Goal: Task Accomplishment & Management: Manage account settings

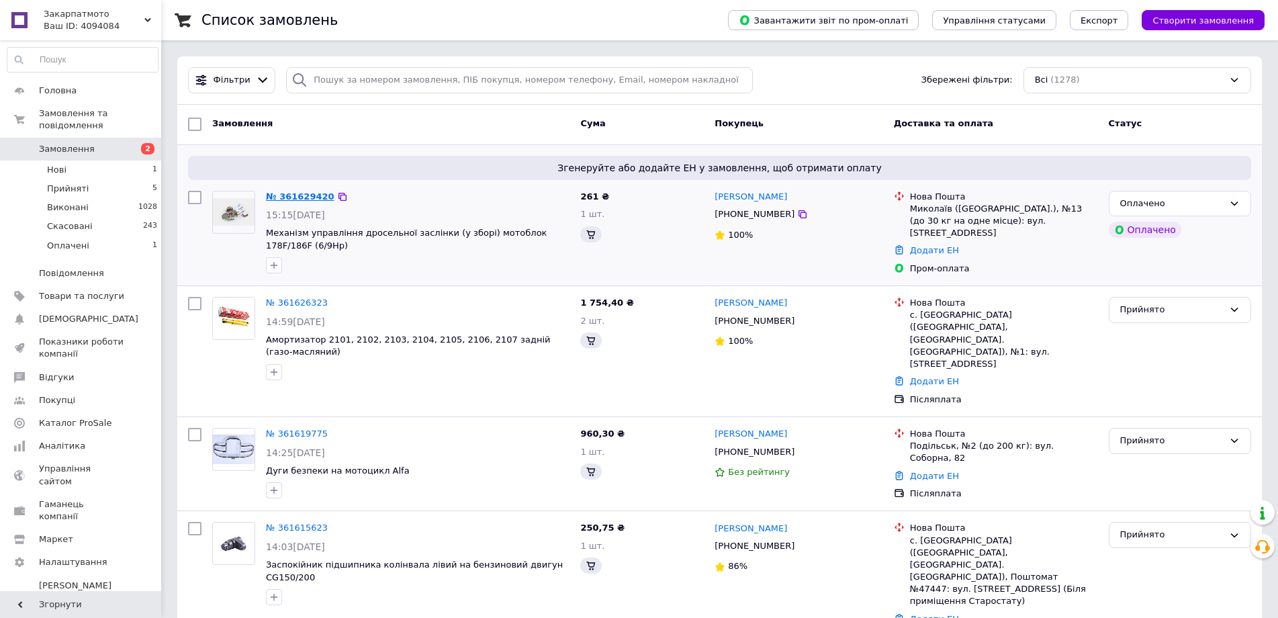
click at [299, 197] on link "№ 361629420" at bounding box center [300, 196] width 68 height 10
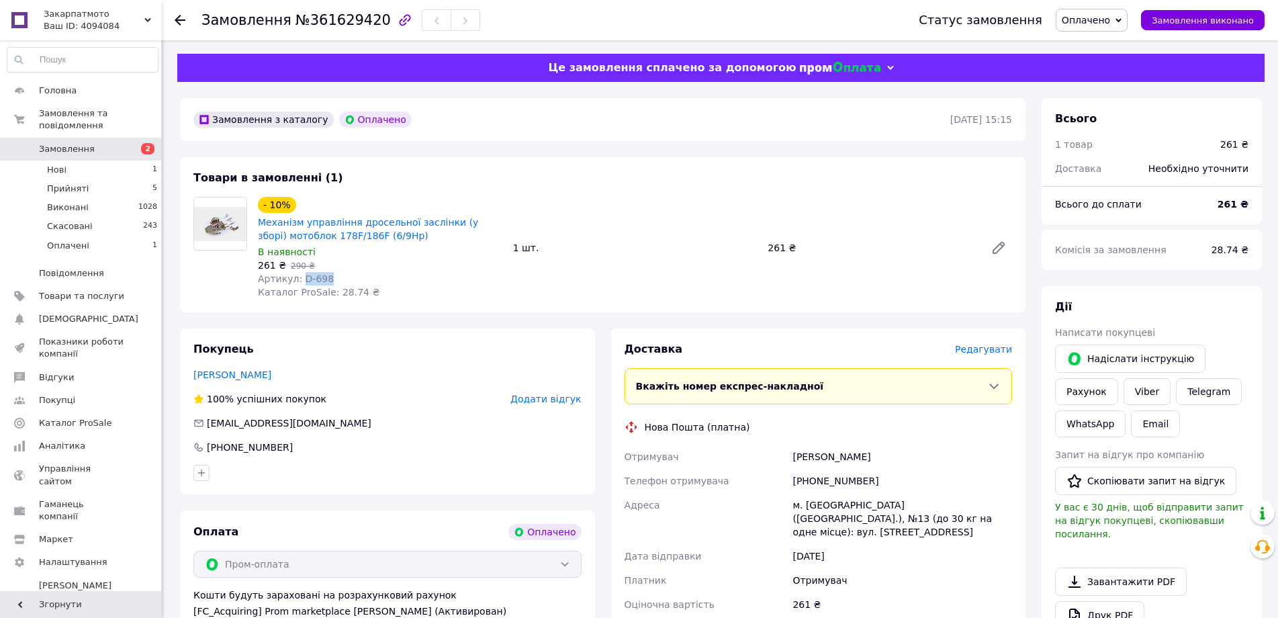
drag, startPoint x: 337, startPoint y: 275, endPoint x: 299, endPoint y: 279, distance: 38.6
click at [299, 279] on div "Артикул: D-698" at bounding box center [380, 278] width 244 height 13
copy span "D-698"
click at [1110, 17] on span "Оплачено" at bounding box center [1086, 20] width 48 height 11
click at [1117, 44] on li "Прийнято" at bounding box center [1091, 47] width 71 height 20
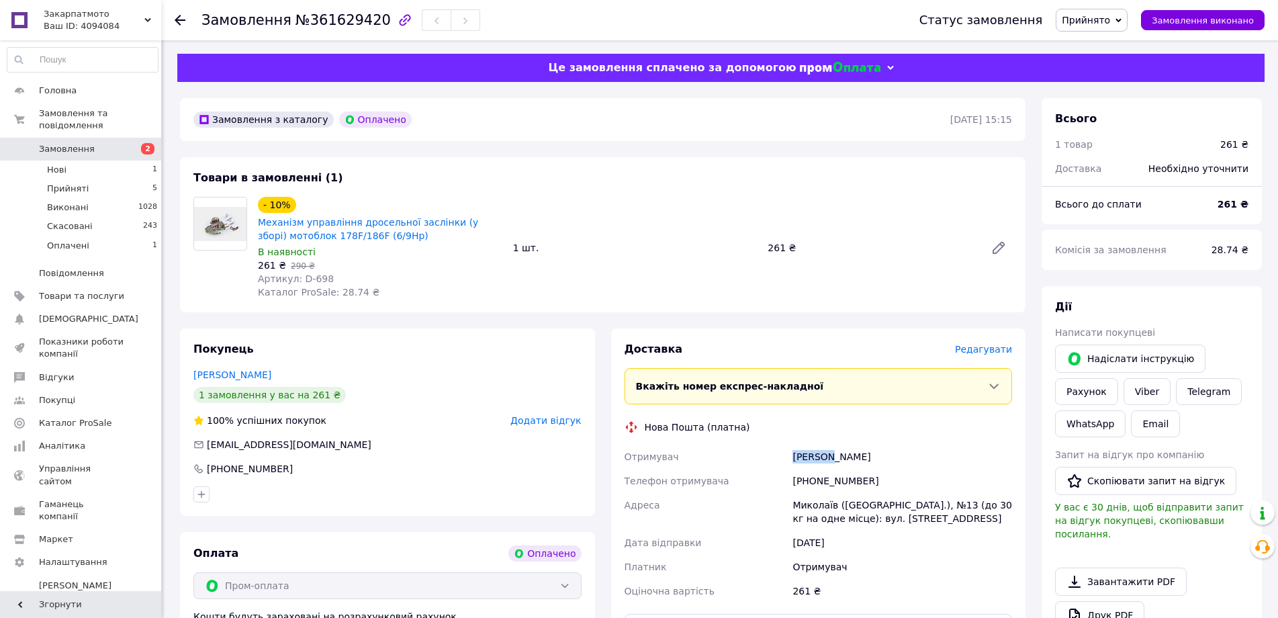
drag, startPoint x: 795, startPoint y: 461, endPoint x: 831, endPoint y: 459, distance: 36.3
click at [831, 459] on div "Отримувач [PERSON_NAME] отримувача [PHONE_NUMBER] [PERSON_NAME] ([GEOGRAPHIC_DA…" at bounding box center [818, 524] width 393 height 158
copy div "Отримувач [PERSON_NAME]"
drag, startPoint x: 860, startPoint y: 454, endPoint x: 837, endPoint y: 457, distance: 23.7
click at [837, 457] on div "[PERSON_NAME]" at bounding box center [902, 457] width 225 height 24
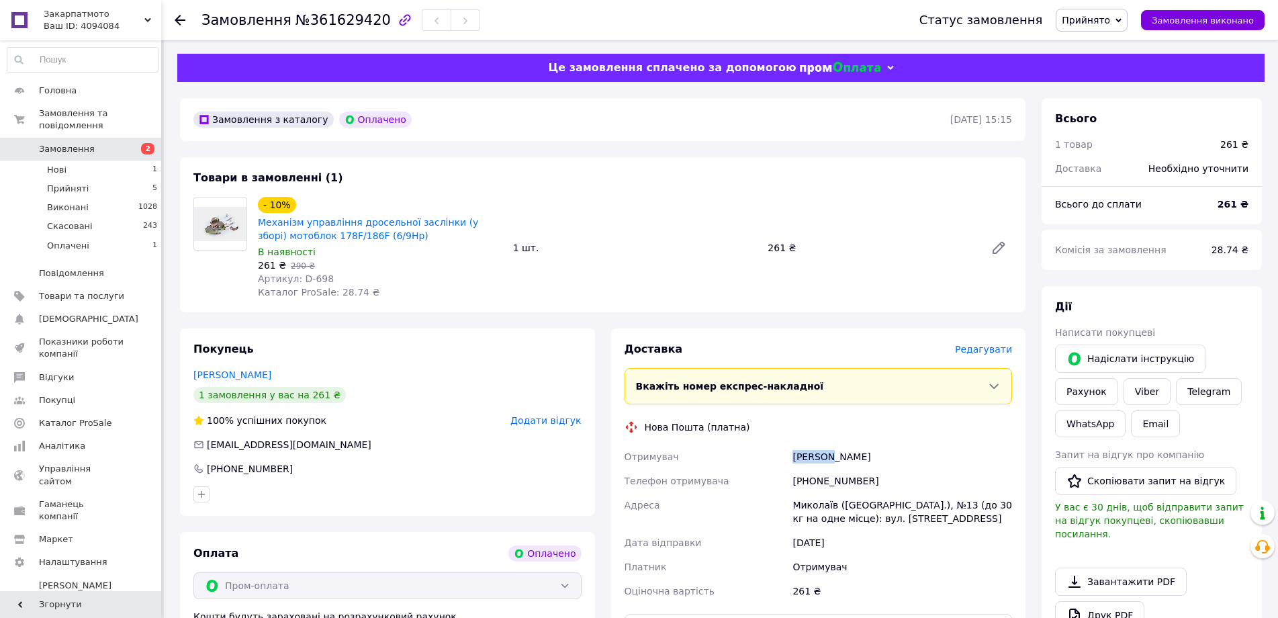
copy div "[PERSON_NAME]"
drag, startPoint x: 845, startPoint y: 485, endPoint x: 810, endPoint y: 483, distance: 35.6
click at [810, 483] on div "[PHONE_NUMBER]" at bounding box center [902, 481] width 225 height 24
copy div "0674590495"
drag, startPoint x: 786, startPoint y: 508, endPoint x: 834, endPoint y: 504, distance: 48.5
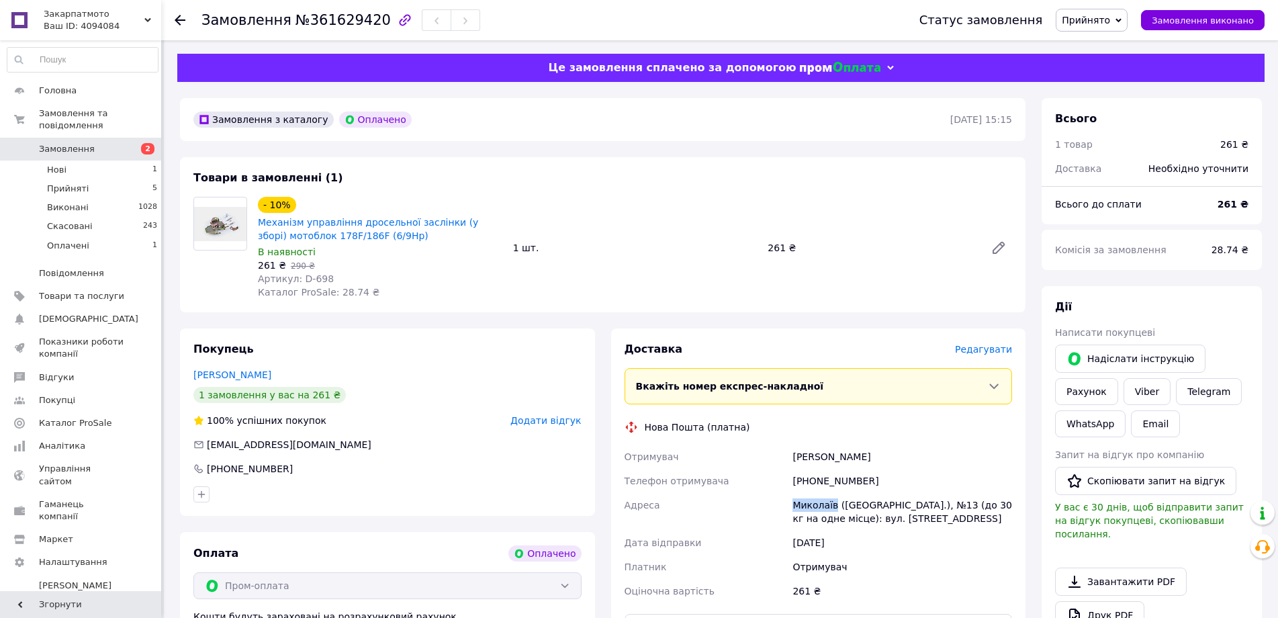
click at [834, 504] on div "Отримувач [PERSON_NAME] отримувача [PHONE_NUMBER] [PERSON_NAME] ([GEOGRAPHIC_DA…" at bounding box center [818, 524] width 393 height 158
copy div "[PERSON_NAME]"
drag, startPoint x: 862, startPoint y: 479, endPoint x: 809, endPoint y: 479, distance: 53.0
click at [809, 479] on div "[PHONE_NUMBER]" at bounding box center [902, 481] width 225 height 24
copy div "0674590495"
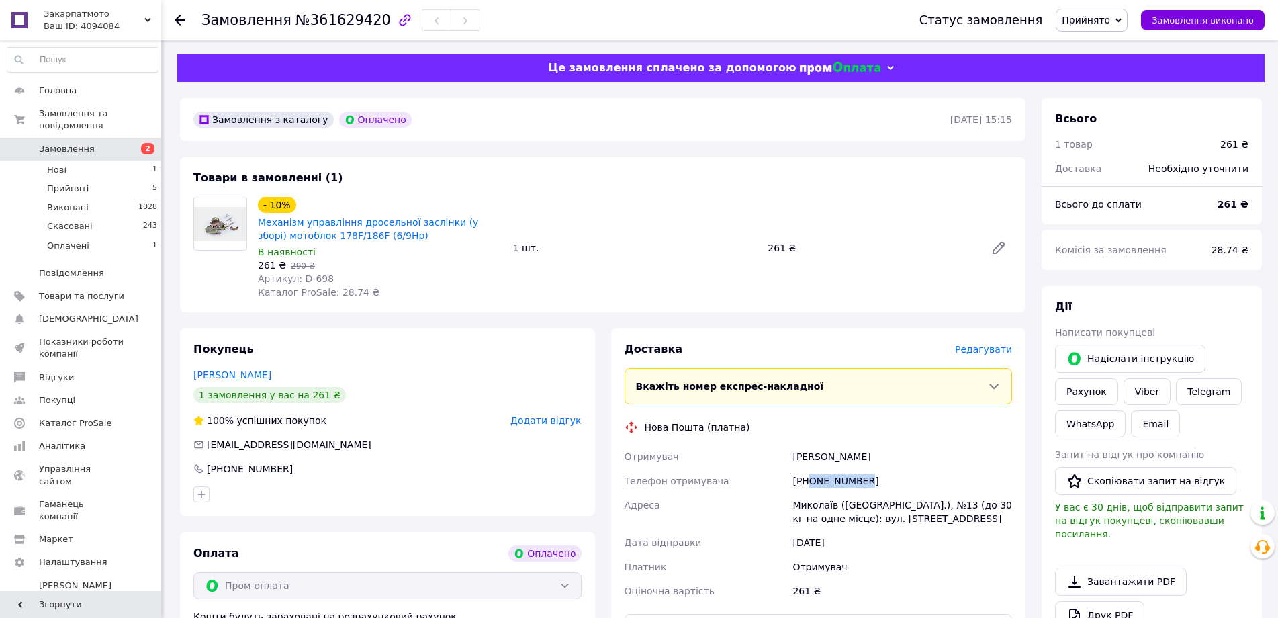
click at [80, 143] on span "Замовлення" at bounding box center [67, 149] width 56 height 12
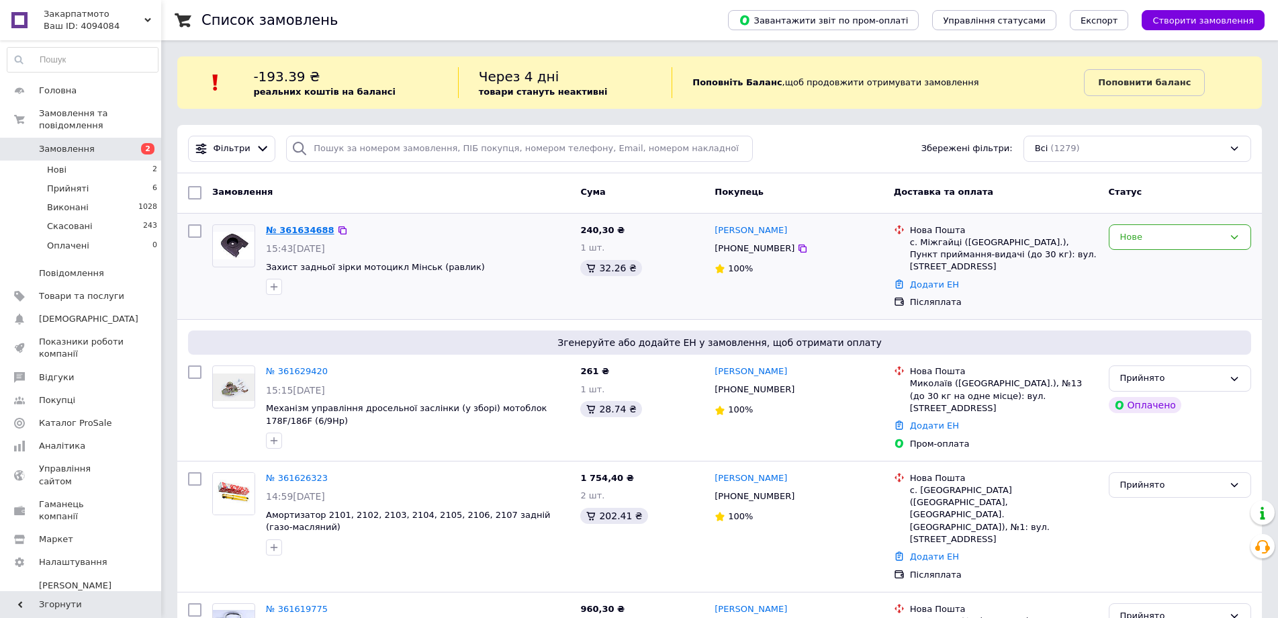
click at [304, 230] on link "№ 361634688" at bounding box center [300, 230] width 68 height 10
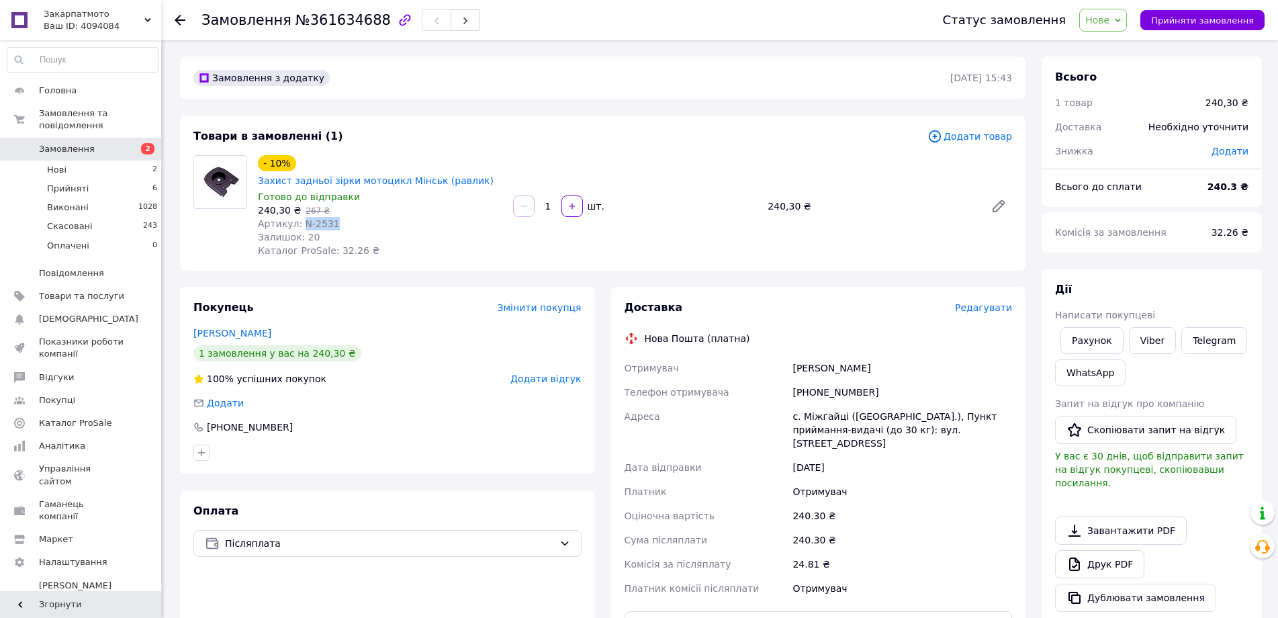
drag, startPoint x: 324, startPoint y: 208, endPoint x: 301, endPoint y: 210, distance: 23.5
click at [301, 217] on div "Артикул: N-2531" at bounding box center [380, 223] width 244 height 13
copy span "N-2531"
drag, startPoint x: 1183, startPoint y: 21, endPoint x: 1148, endPoint y: 74, distance: 63.9
click at [1184, 21] on span "Прийняти замовлення" at bounding box center [1202, 20] width 103 height 10
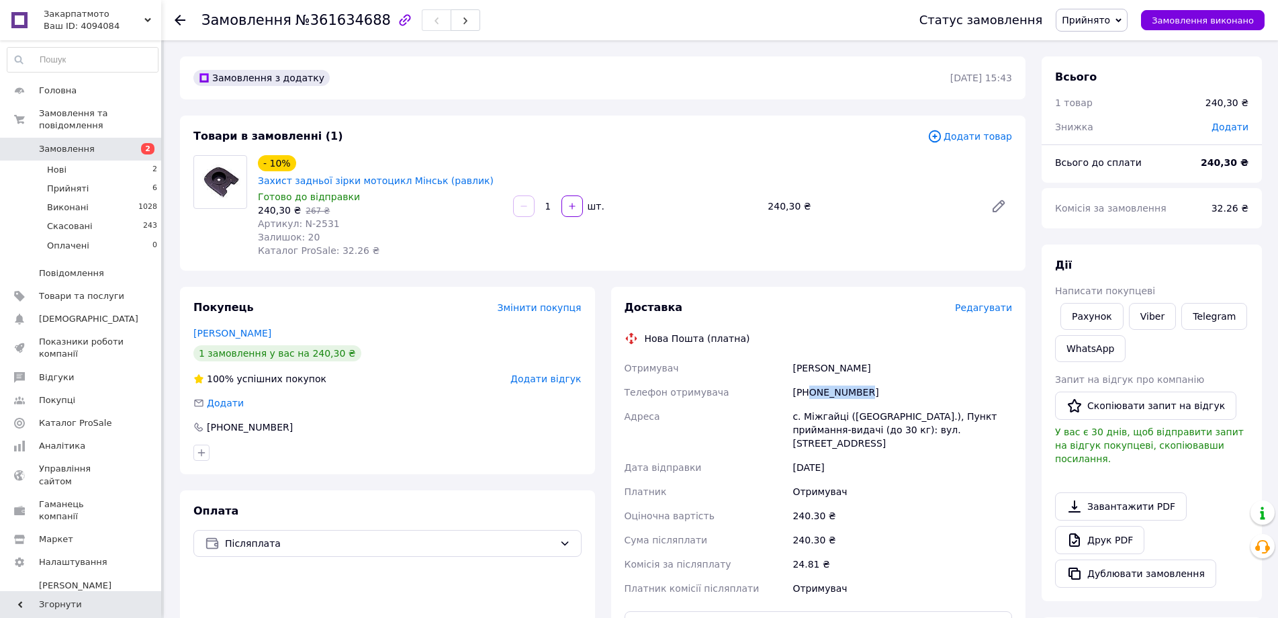
drag, startPoint x: 857, startPoint y: 381, endPoint x: 808, endPoint y: 376, distance: 49.3
click at [808, 380] on div "[PHONE_NUMBER]" at bounding box center [902, 392] width 225 height 24
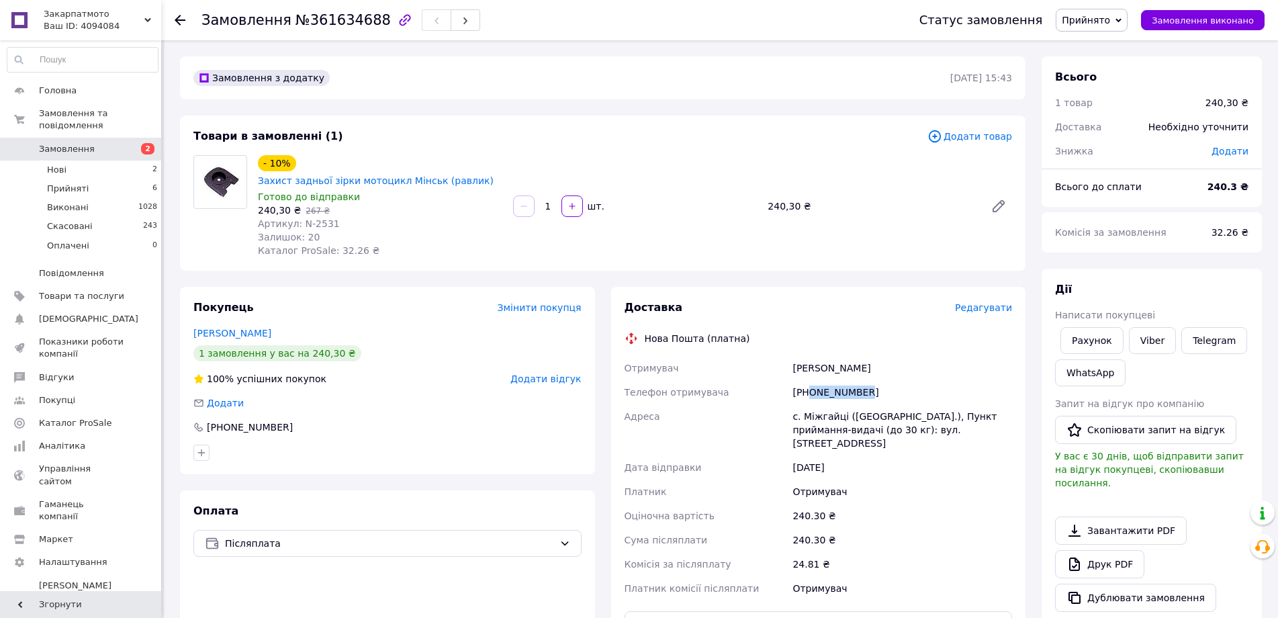
copy div "0965716012"
drag, startPoint x: 796, startPoint y: 357, endPoint x: 823, endPoint y: 357, distance: 27.5
click at [823, 357] on div "Отримувач [PERSON_NAME] Телефон отримувача [PHONE_NUMBER] [GEOGRAPHIC_DATA] [PE…" at bounding box center [818, 478] width 393 height 244
copy div "Отримувач [PERSON_NAME]"
drag, startPoint x: 851, startPoint y: 351, endPoint x: 826, endPoint y: 353, distance: 25.6
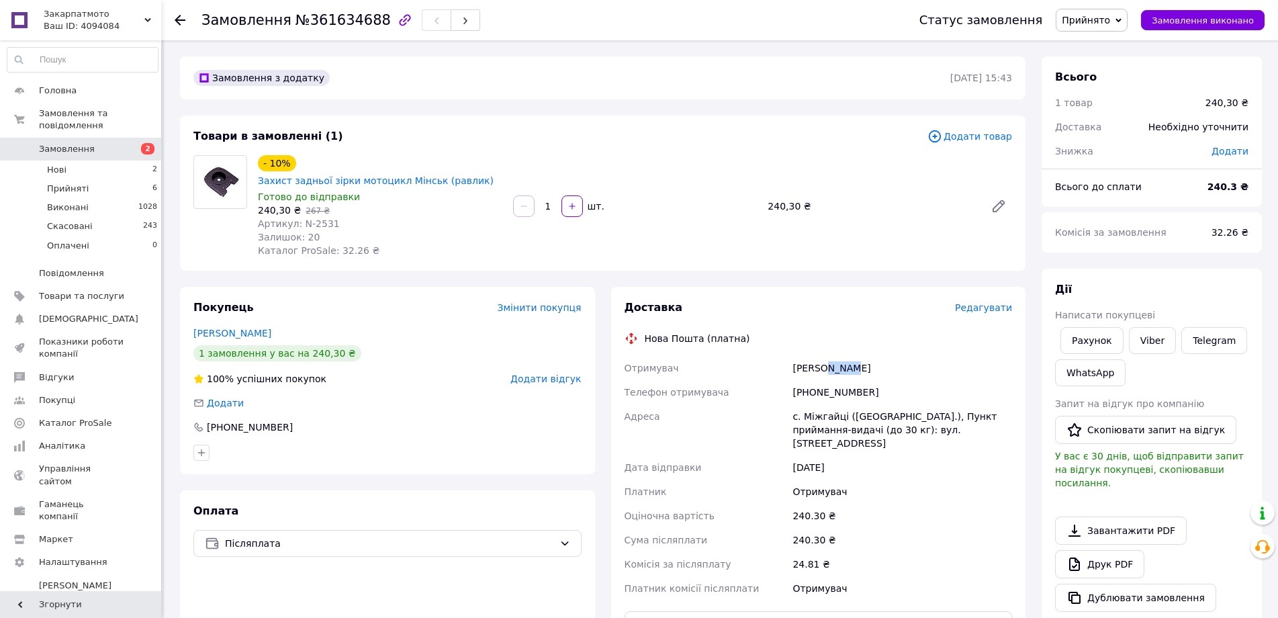
click at [826, 356] on div "[PERSON_NAME]" at bounding box center [902, 368] width 225 height 24
copy div "Роман"
drag, startPoint x: 804, startPoint y: 401, endPoint x: 841, endPoint y: 395, distance: 37.4
click at [841, 404] on div "с. Міжгайці ([GEOGRAPHIC_DATA].), Пункт приймання-видачі (до 30 кг): вул. [STRE…" at bounding box center [902, 429] width 225 height 51
click at [51, 339] on span "Показники роботи компанії" at bounding box center [81, 348] width 85 height 24
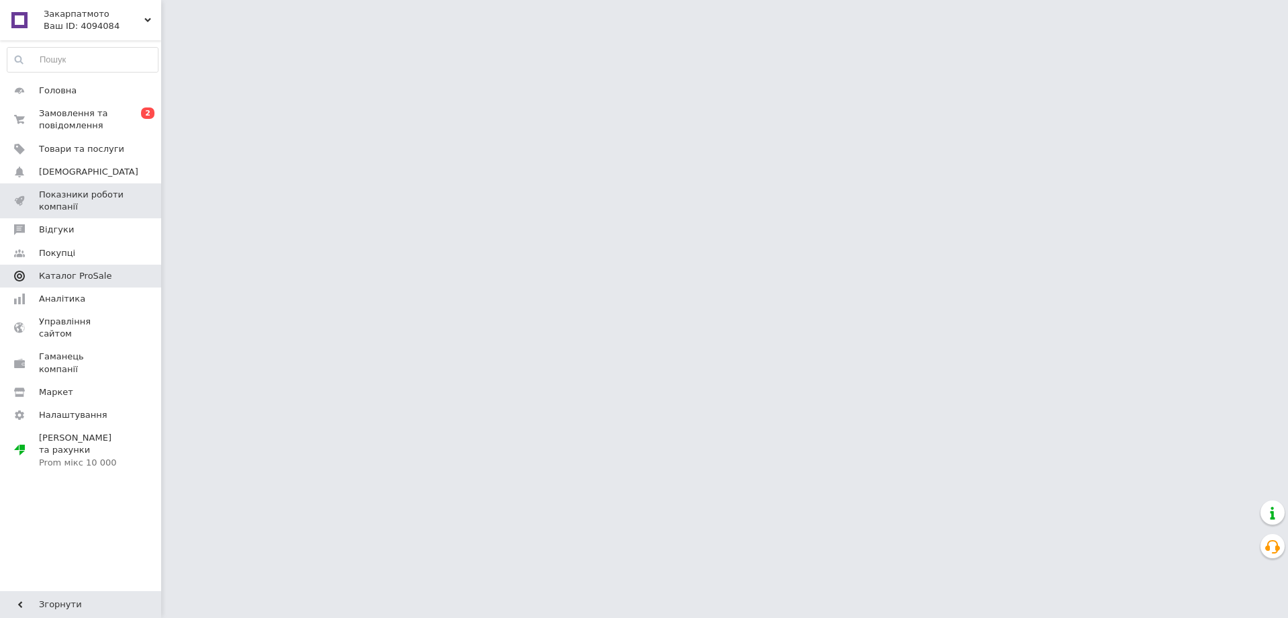
click at [58, 277] on span "Каталог ProSale" at bounding box center [75, 276] width 73 height 12
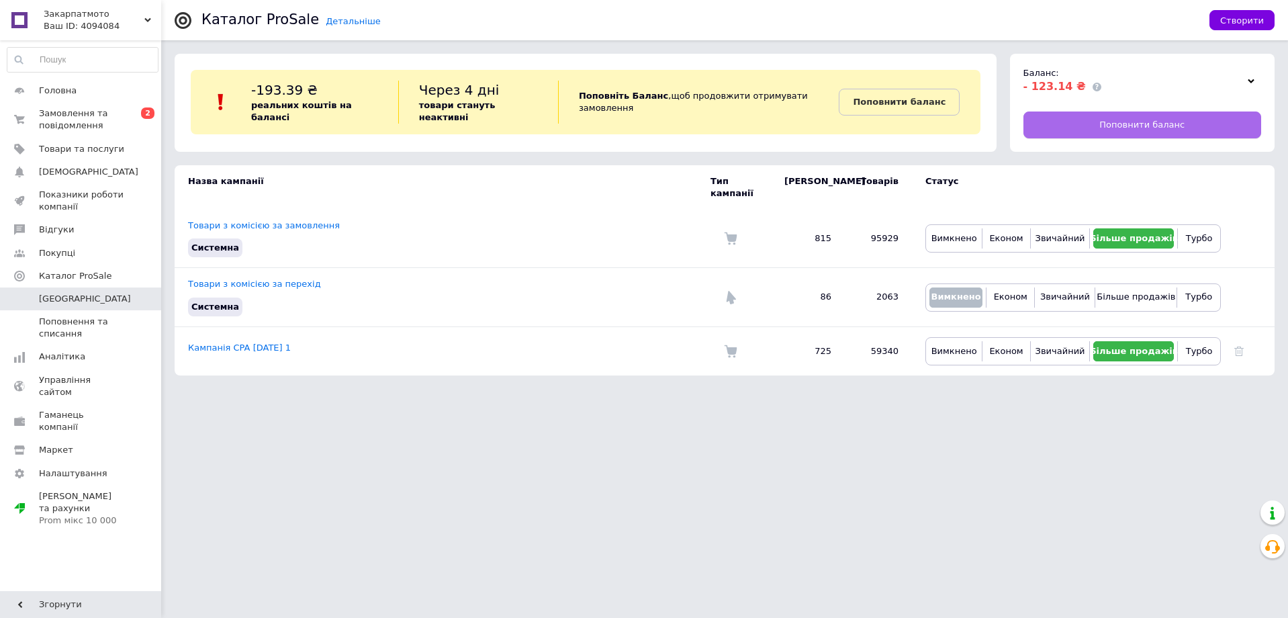
click at [1095, 120] on link "Поповнити баланс" at bounding box center [1142, 124] width 238 height 27
